Goal: Information Seeking & Learning: Learn about a topic

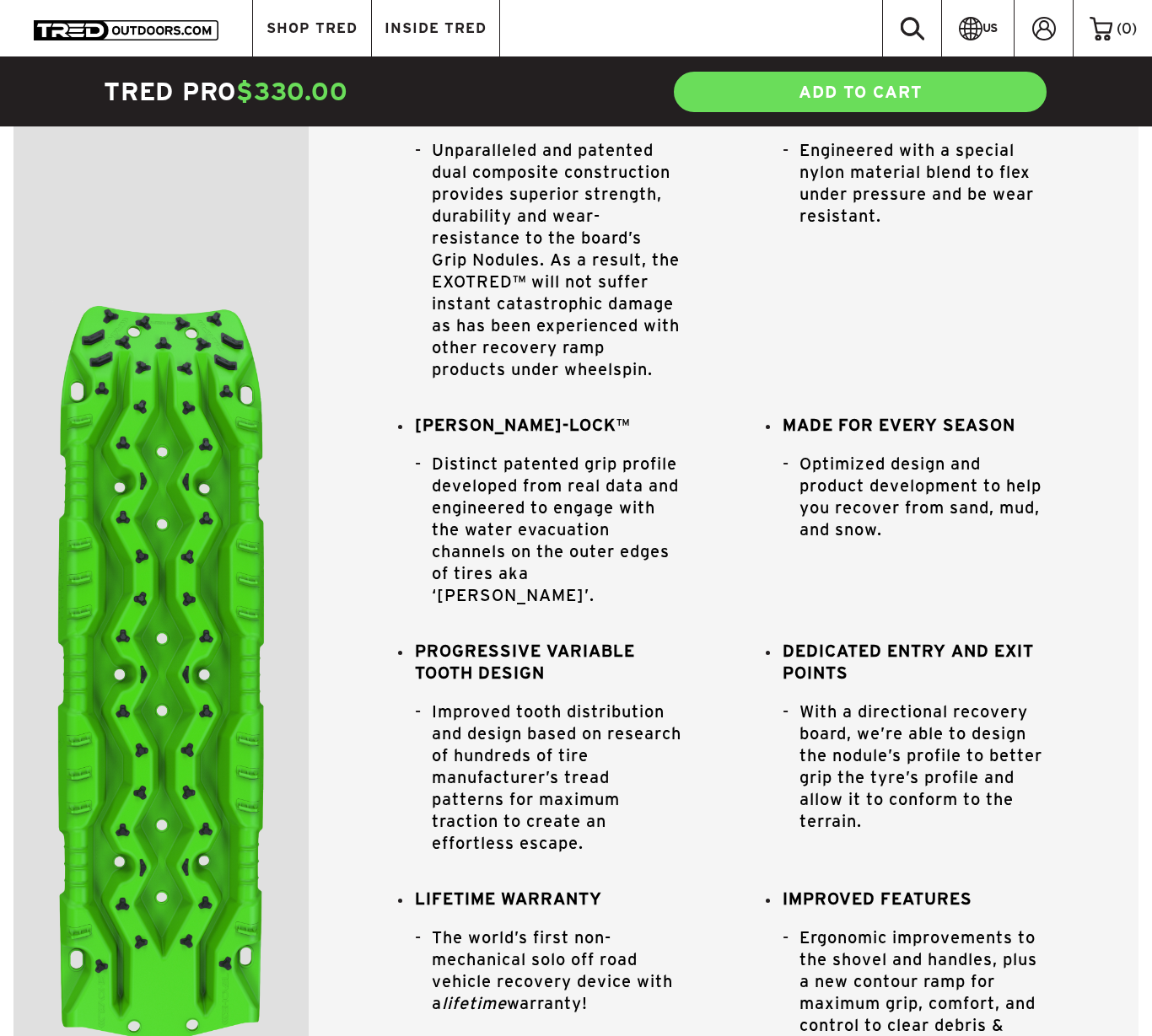
scroll to position [480, 0]
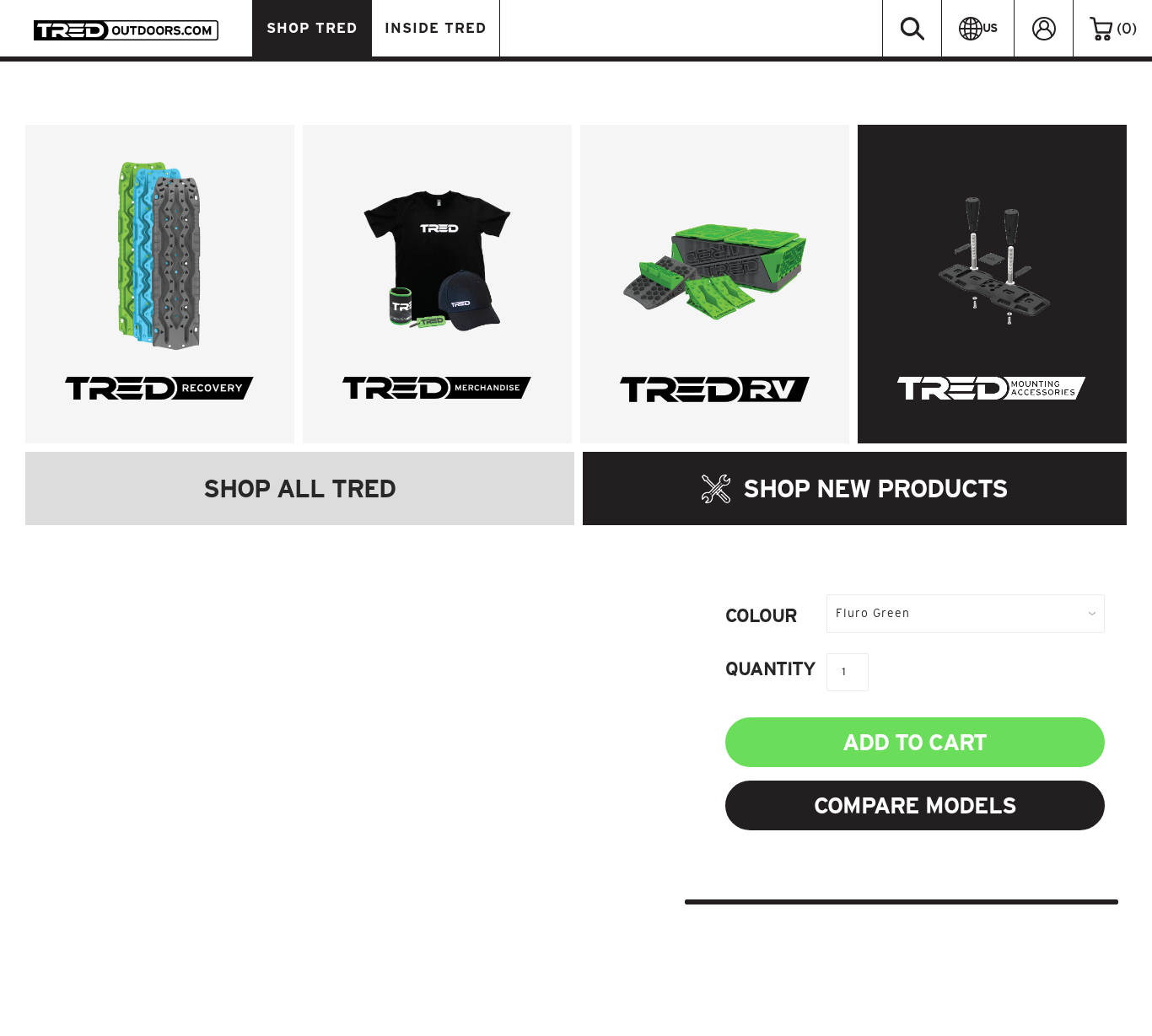
click at [987, 287] on link at bounding box center [992, 283] width 269 height 318
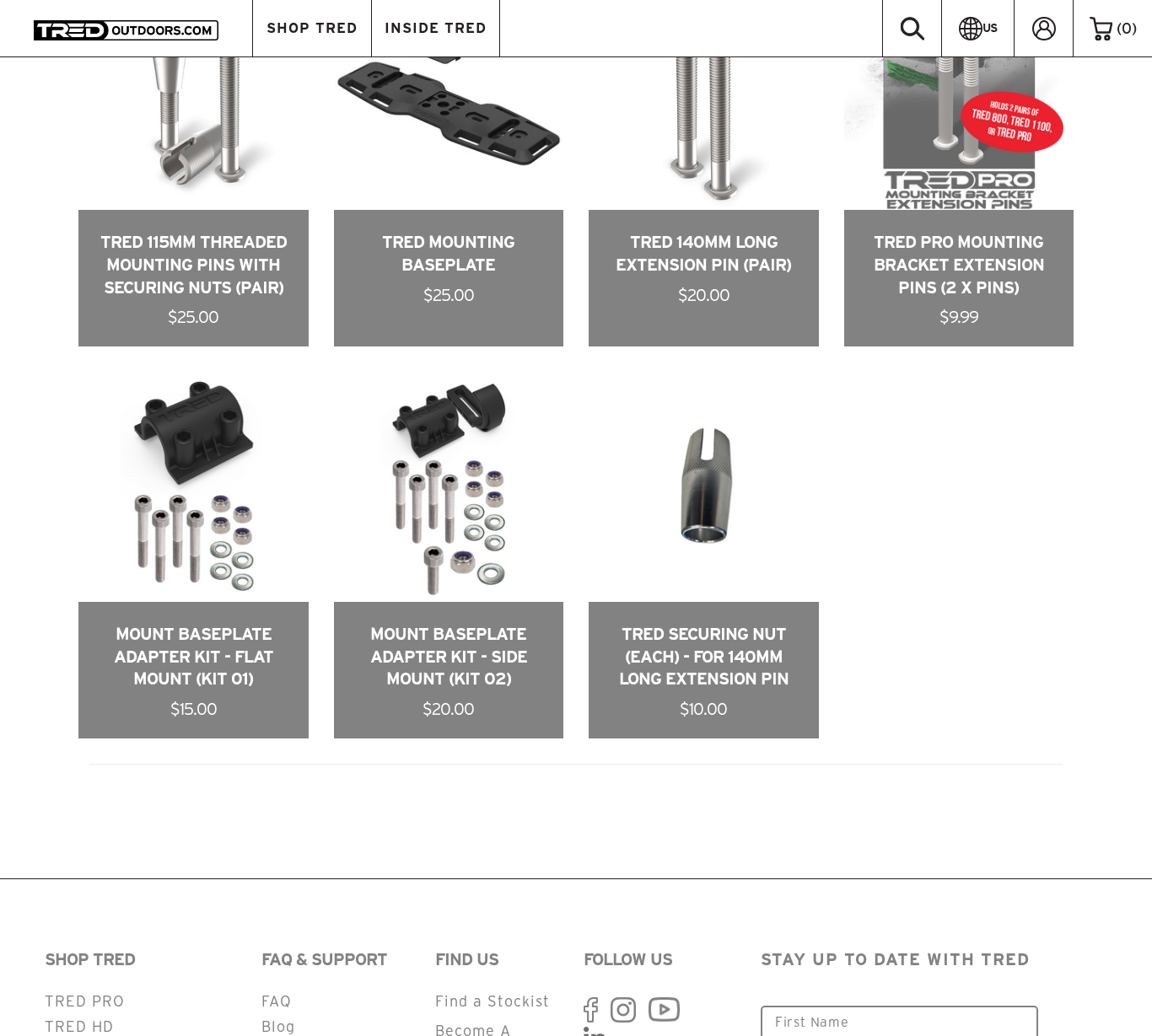
scroll to position [1047, 0]
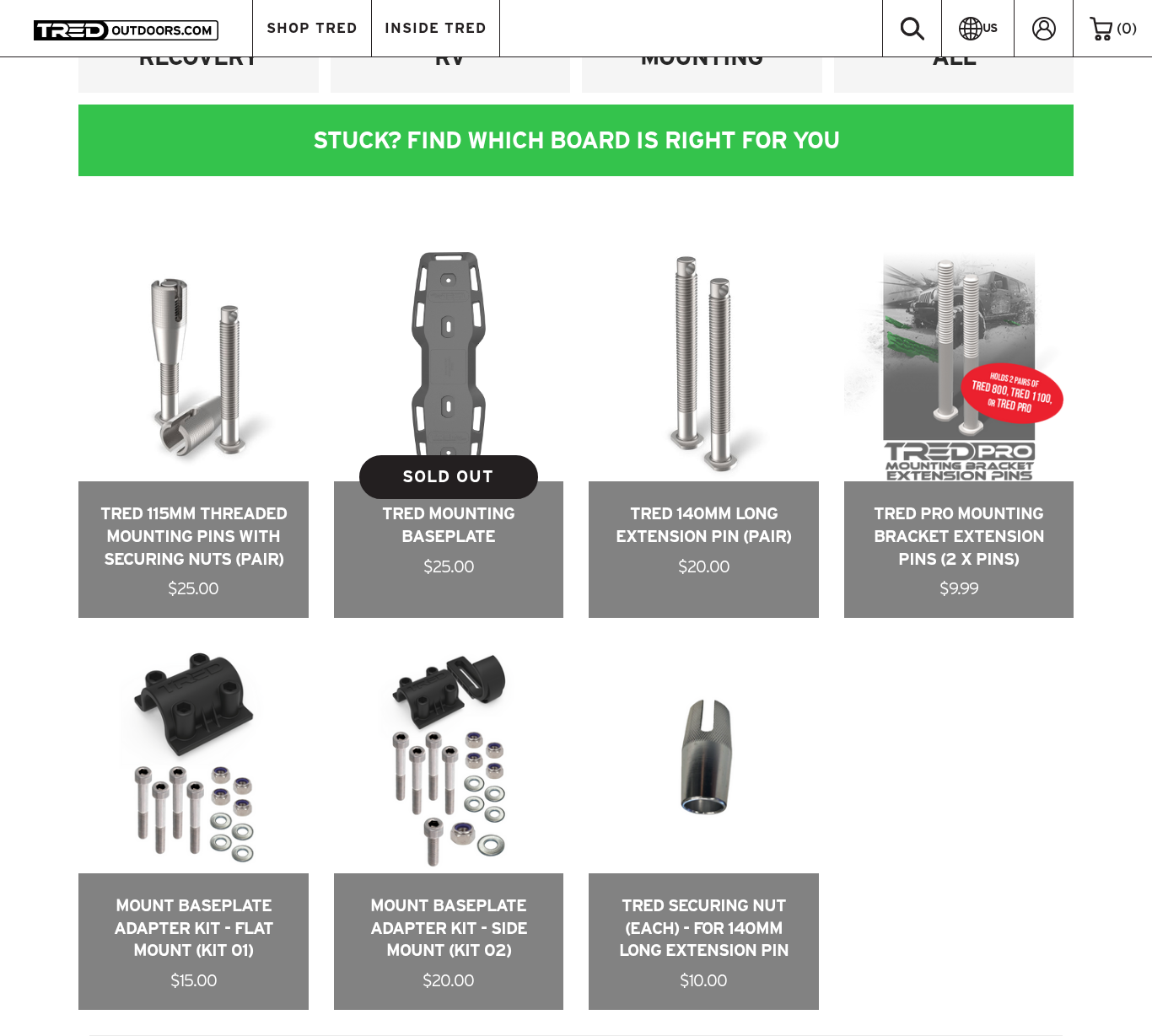
click at [502, 359] on link at bounding box center [449, 435] width 230 height 367
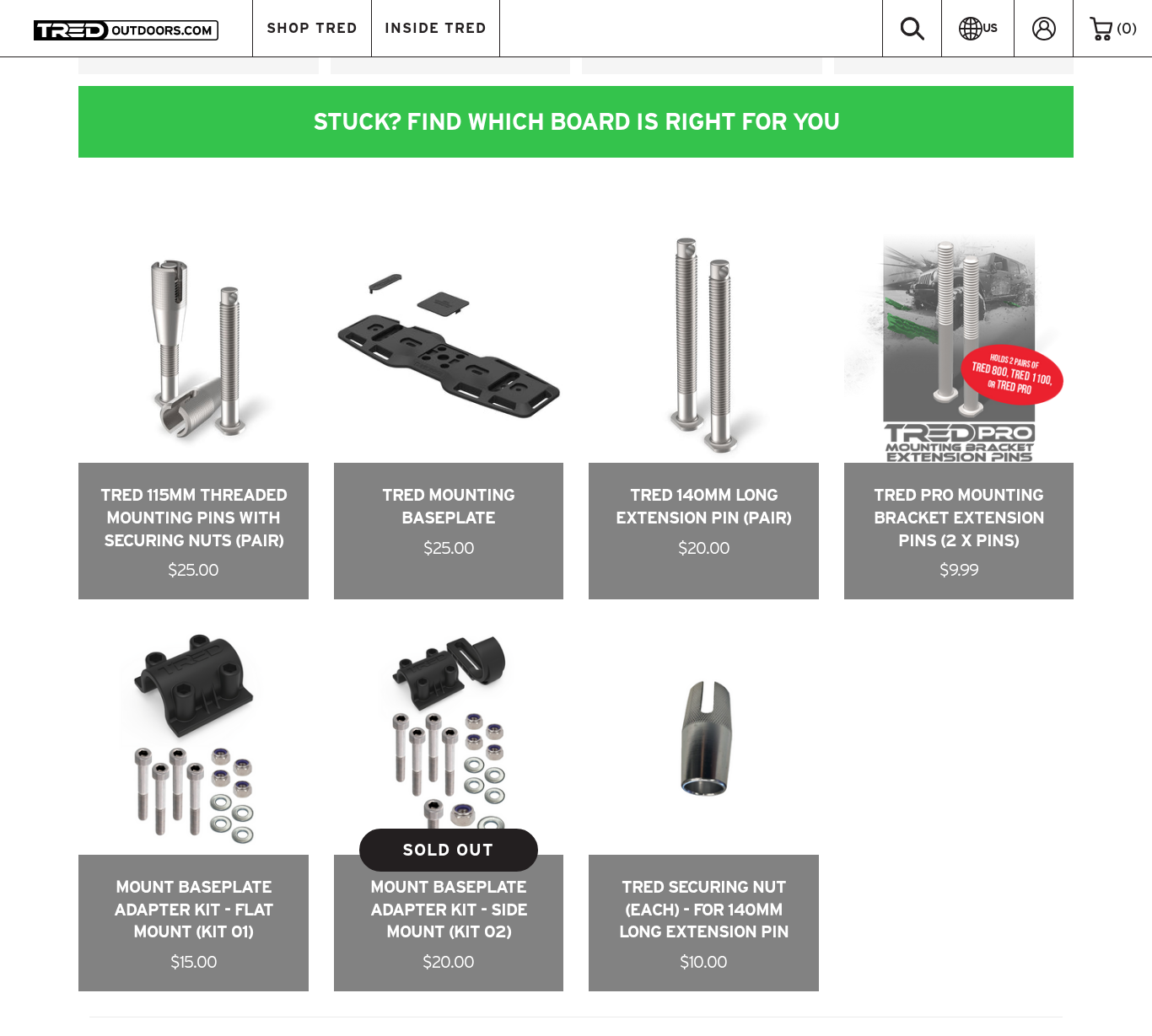
scroll to position [1072, 0]
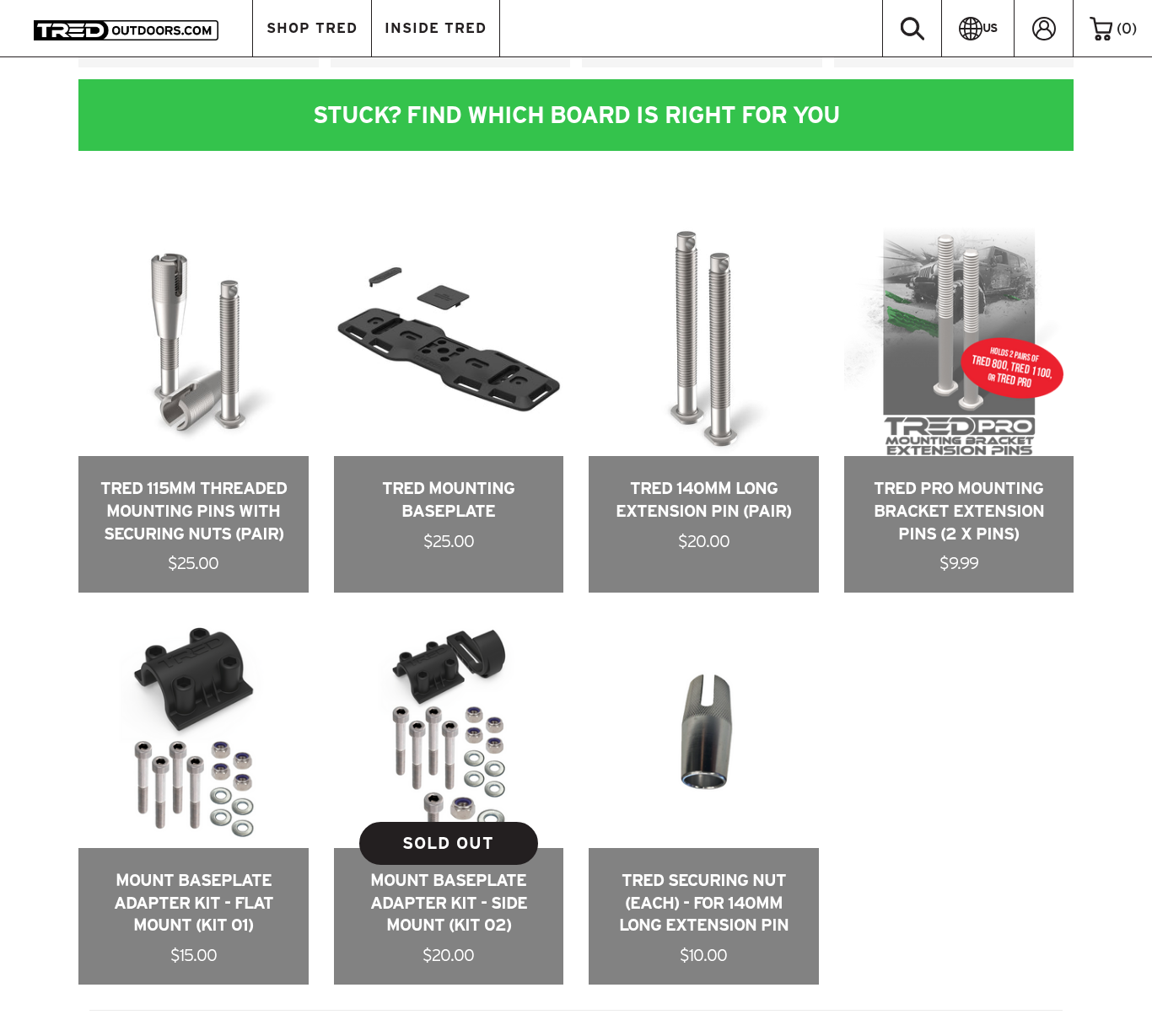
click at [467, 886] on link at bounding box center [449, 802] width 230 height 367
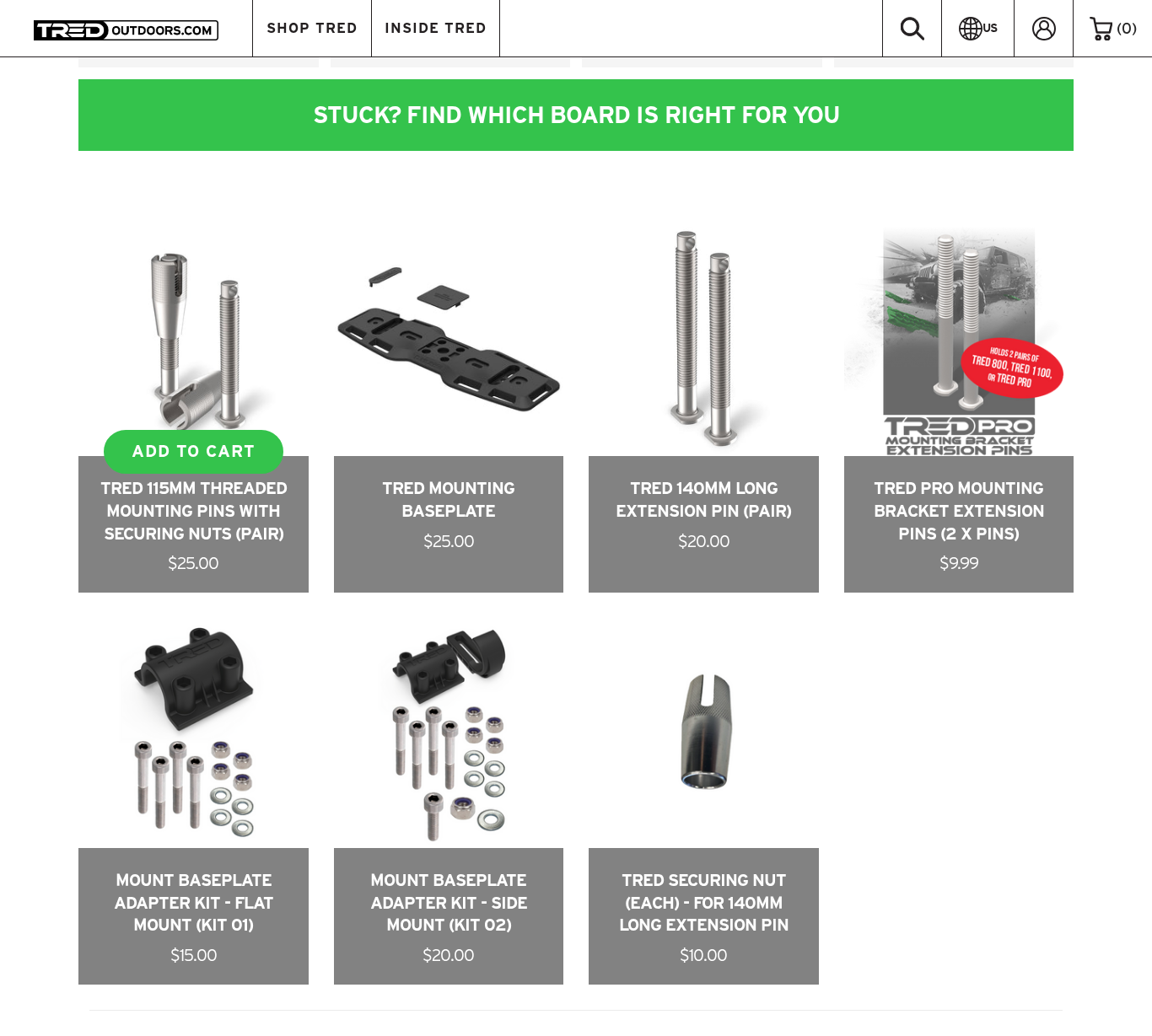
click at [249, 365] on link at bounding box center [193, 411] width 230 height 367
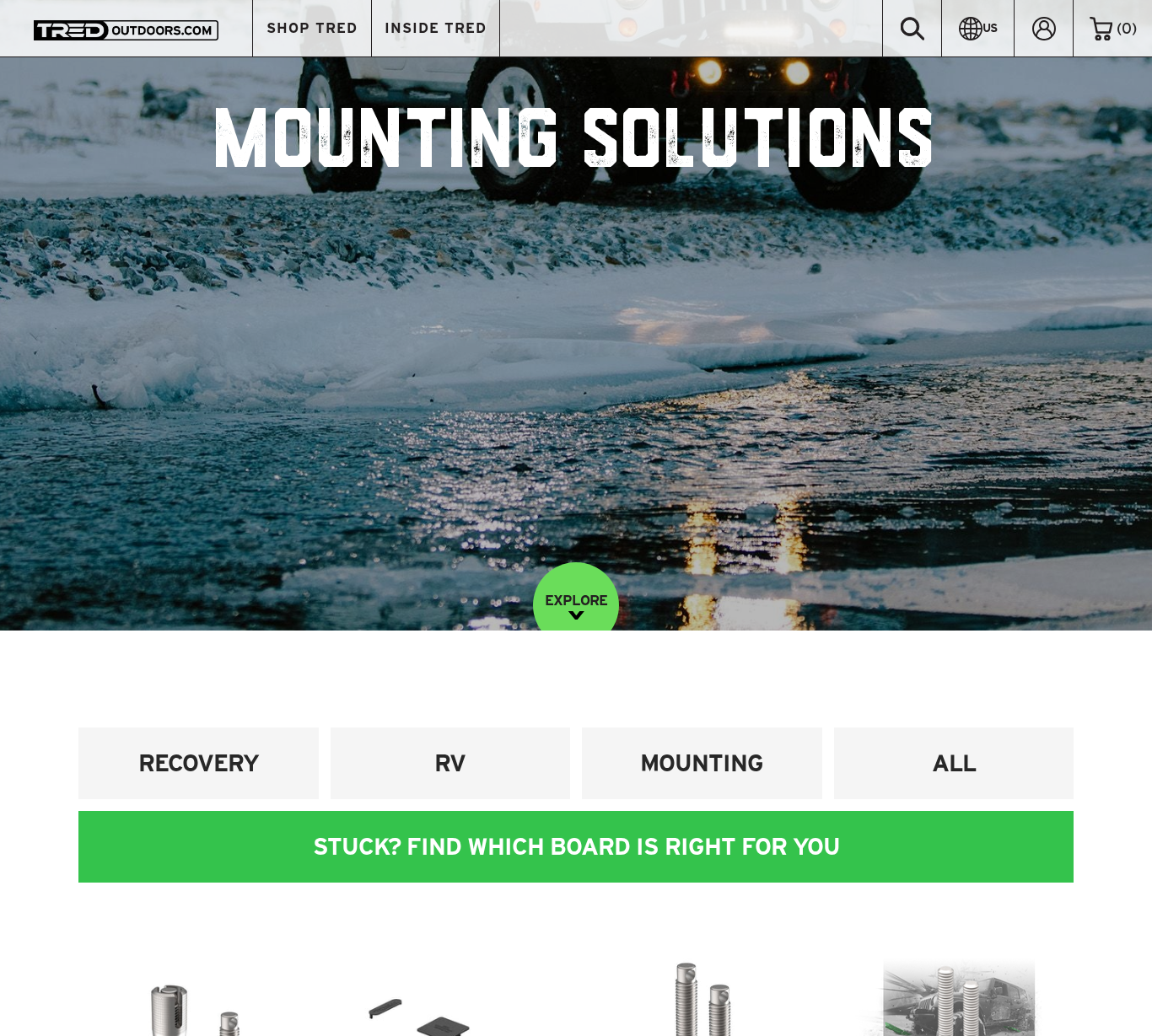
scroll to position [402, 0]
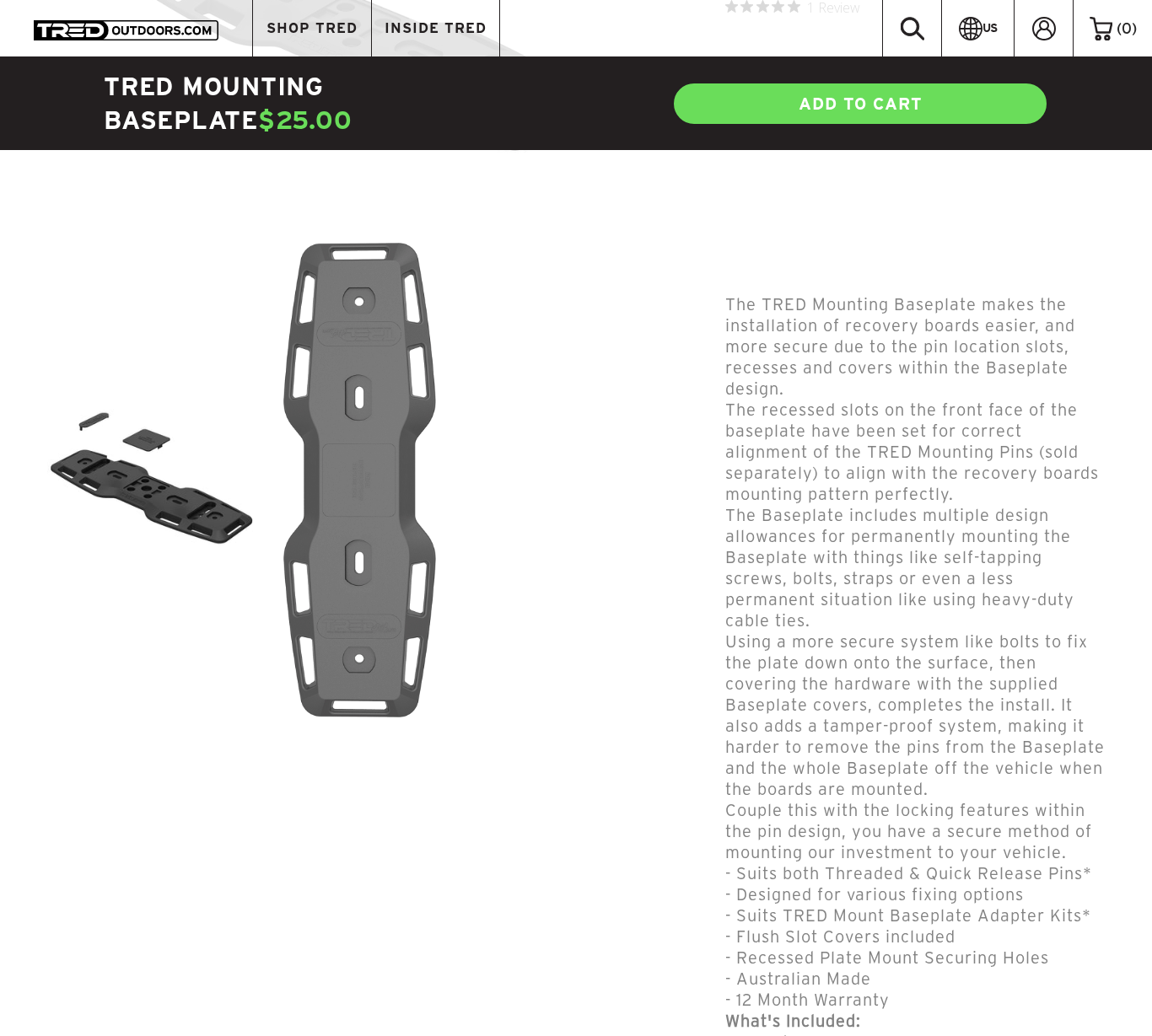
scroll to position [54, 0]
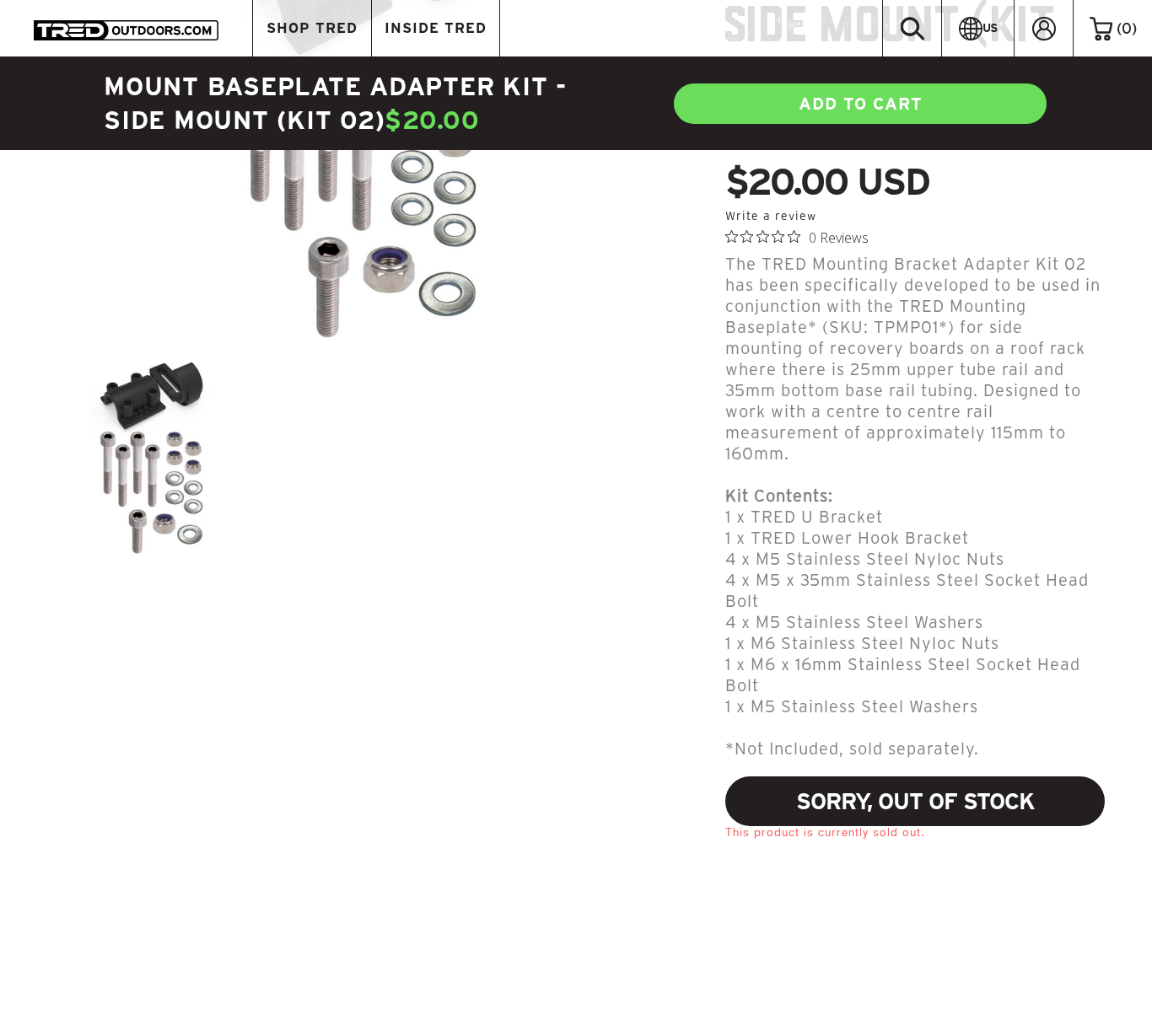
scroll to position [116, 0]
